Goal: Transaction & Acquisition: Purchase product/service

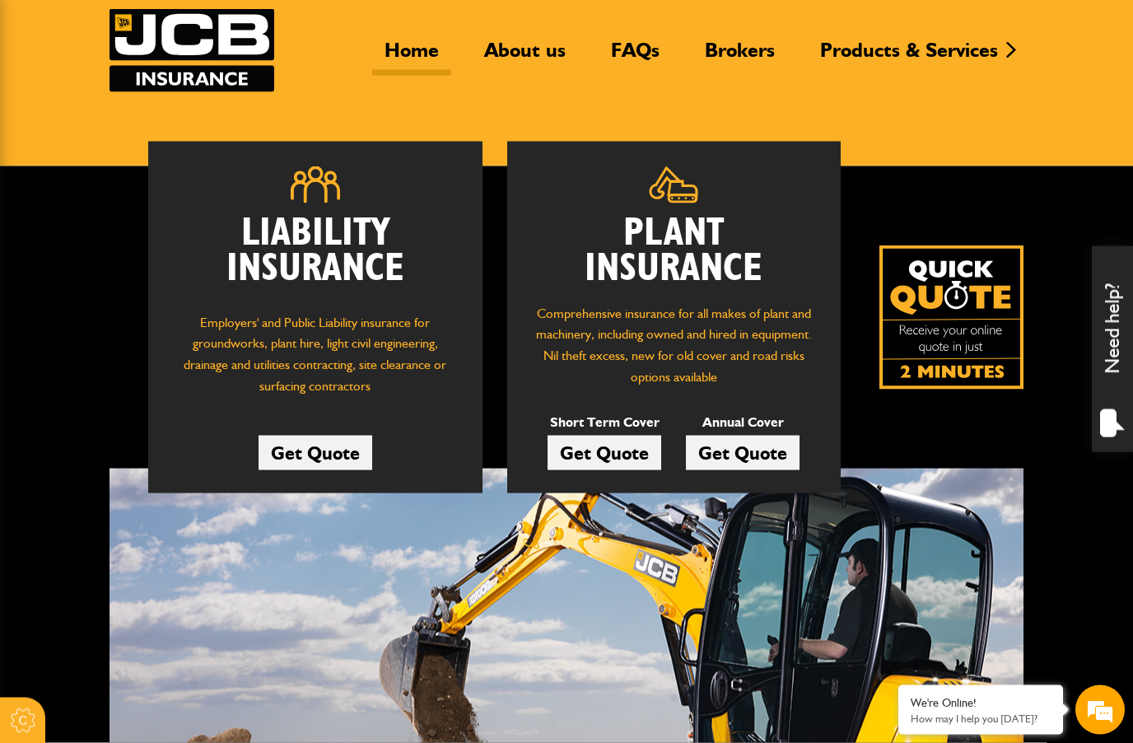
scroll to position [285, 0]
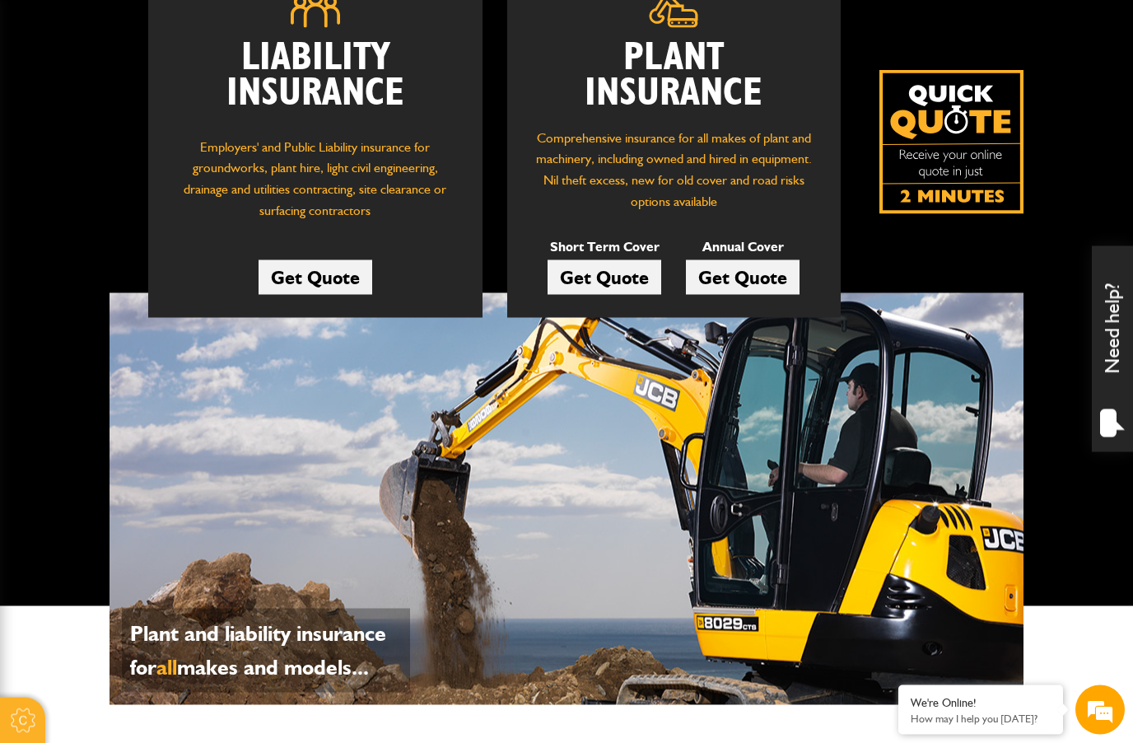
click at [750, 287] on link "Get Quote" at bounding box center [743, 277] width 114 height 35
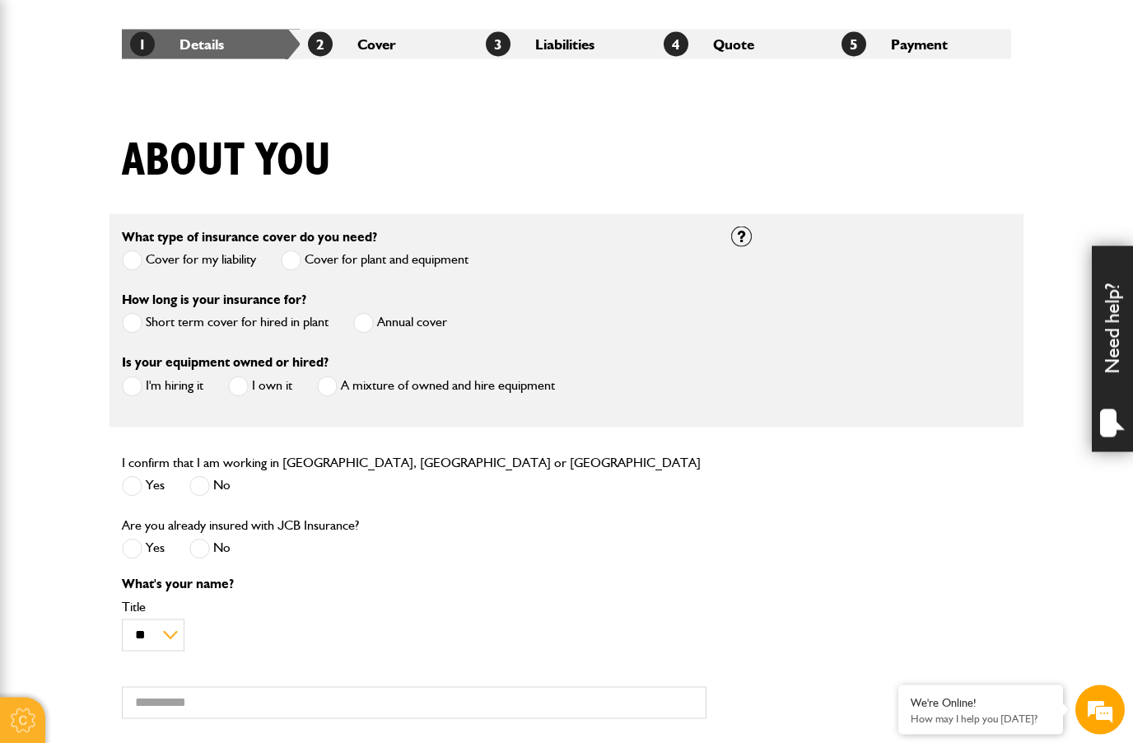
scroll to position [301, 0]
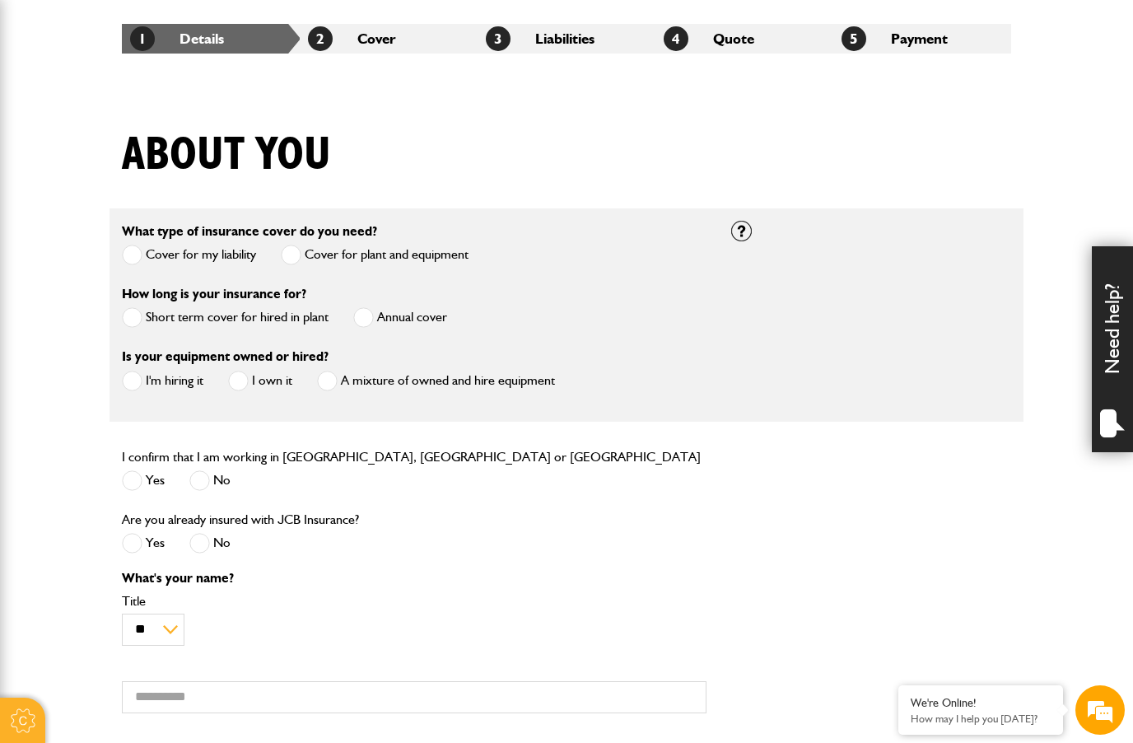
click at [362, 323] on span at bounding box center [363, 317] width 21 height 21
click at [233, 380] on span at bounding box center [238, 380] width 21 height 21
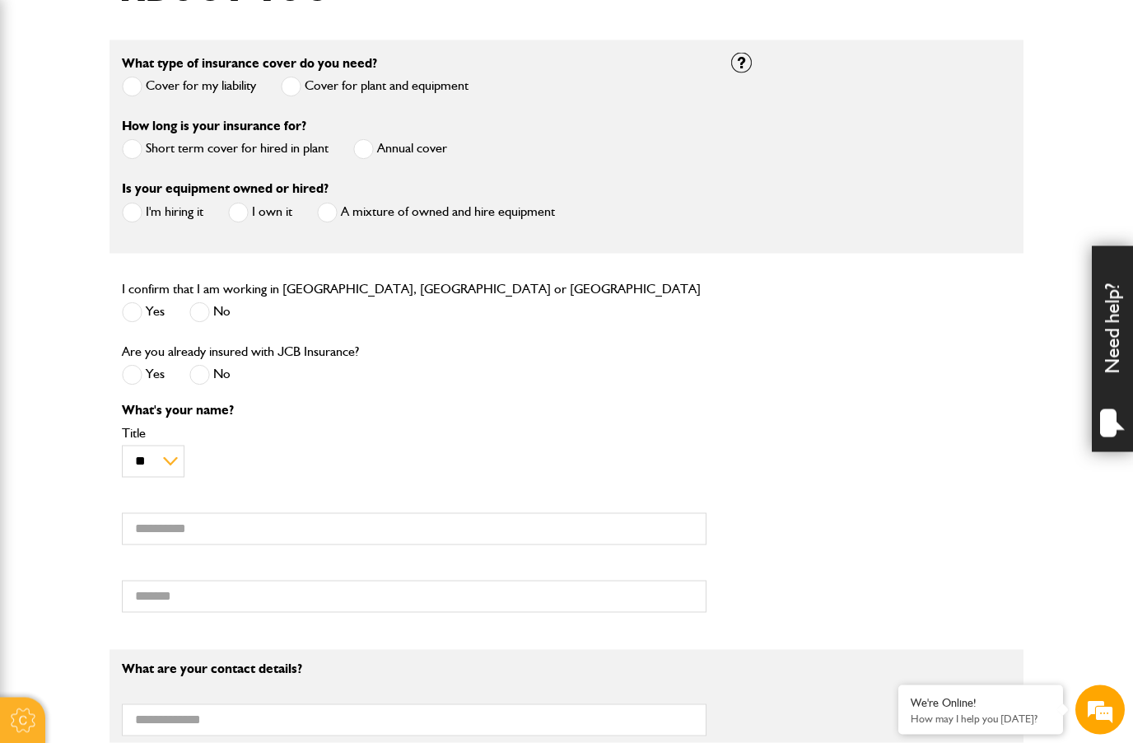
scroll to position [487, 0]
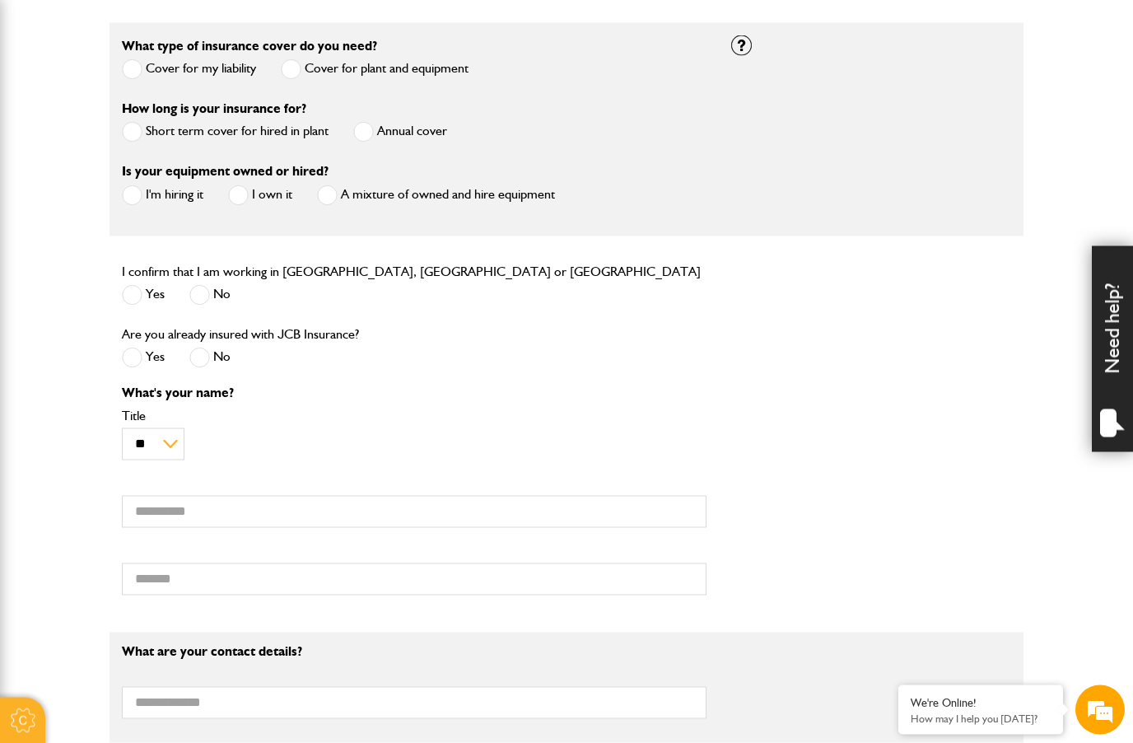
click at [134, 305] on span at bounding box center [132, 295] width 21 height 21
click at [207, 362] on span at bounding box center [199, 357] width 21 height 21
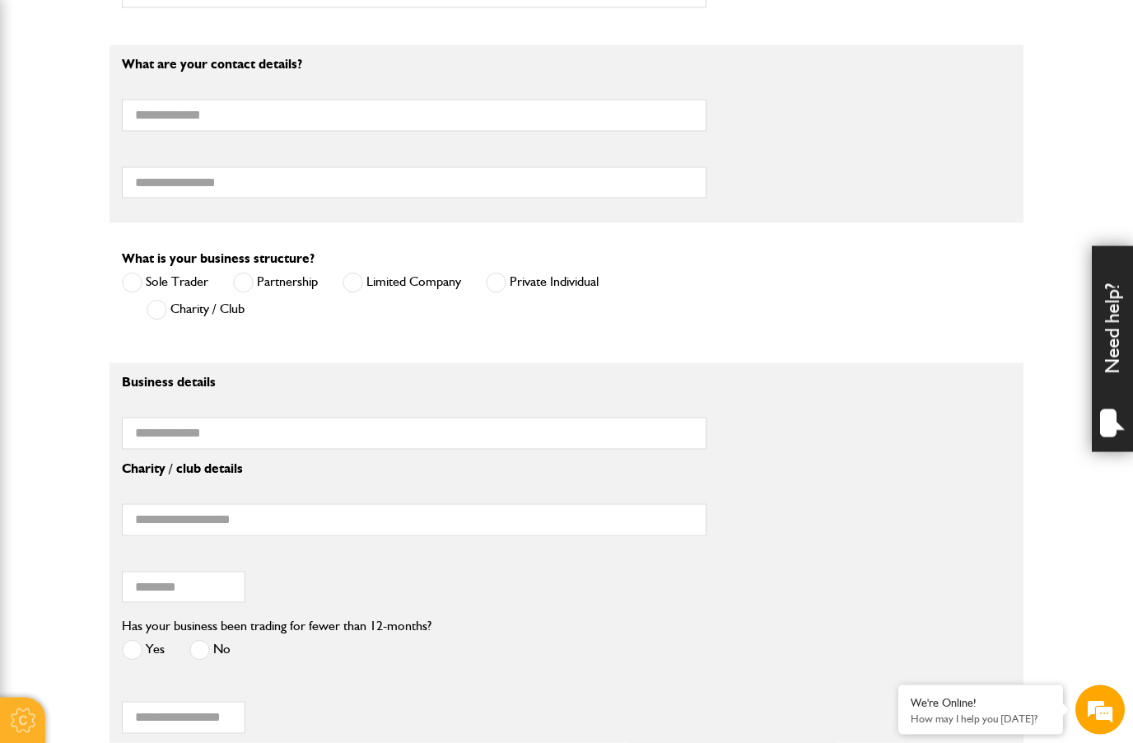
scroll to position [1074, 0]
click at [348, 287] on span at bounding box center [352, 282] width 21 height 21
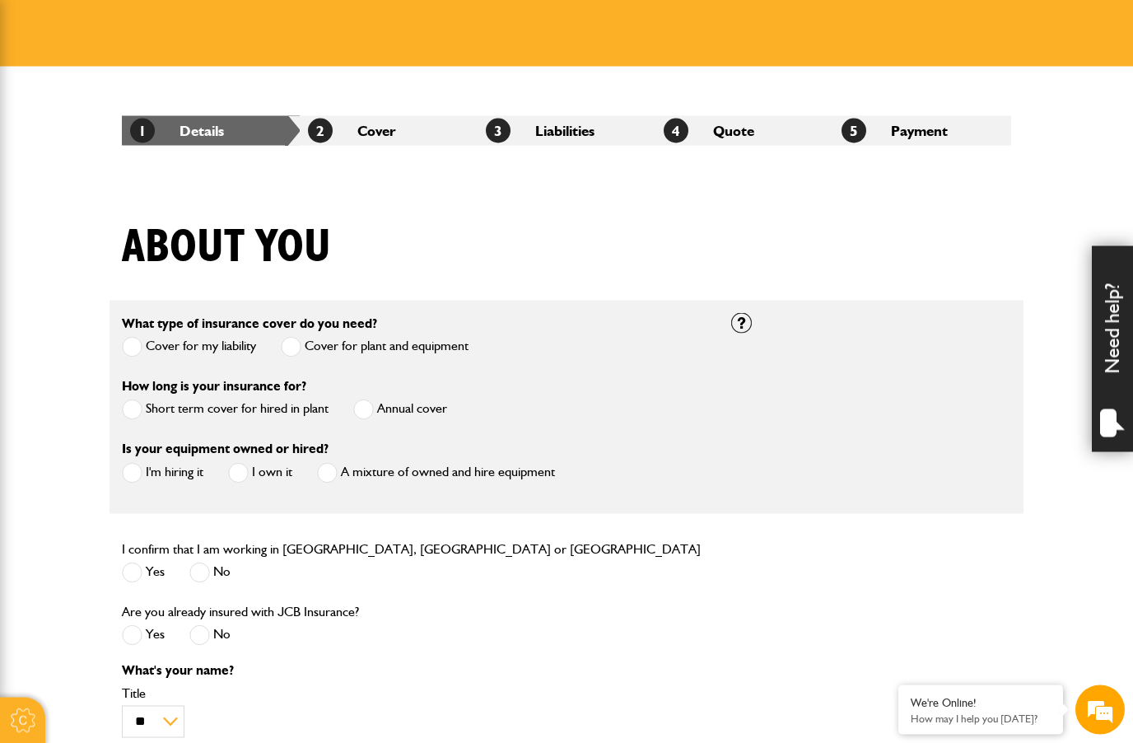
scroll to position [193, 0]
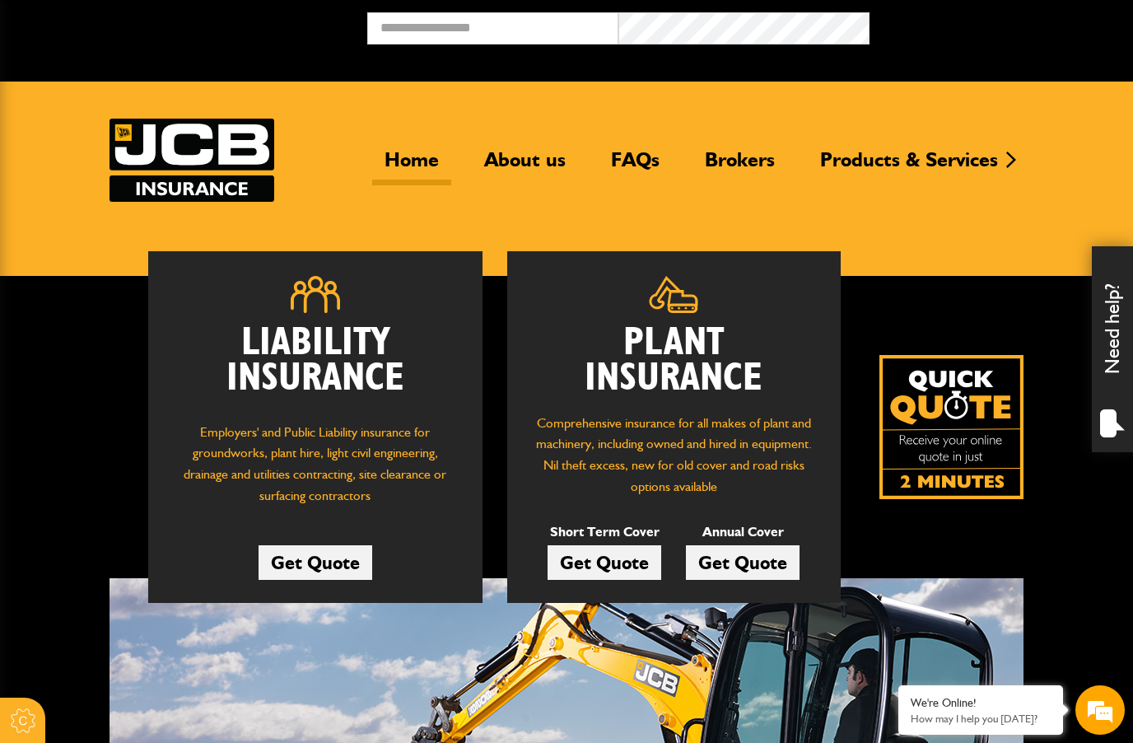
scroll to position [359, 0]
